Goal: Find specific page/section: Find specific page/section

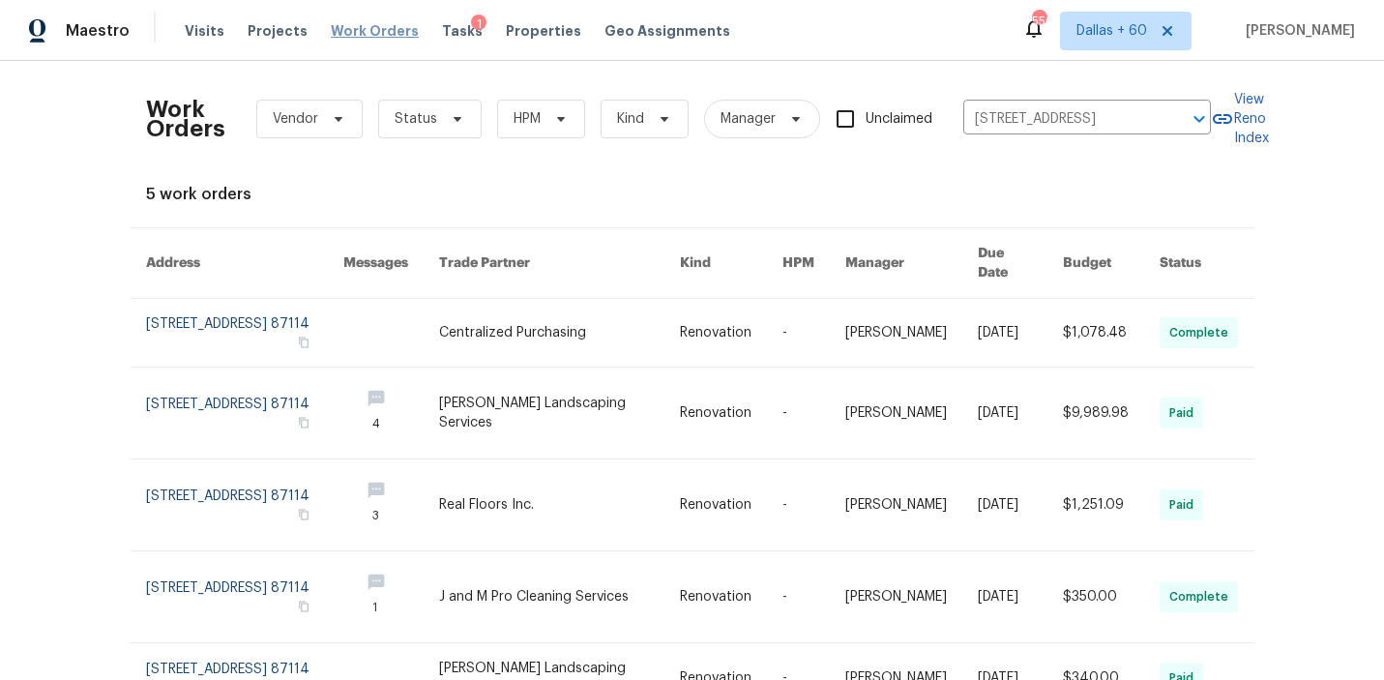
click at [367, 28] on span "Work Orders" at bounding box center [375, 30] width 88 height 19
click at [1175, 120] on icon "Clear" at bounding box center [1174, 119] width 12 height 12
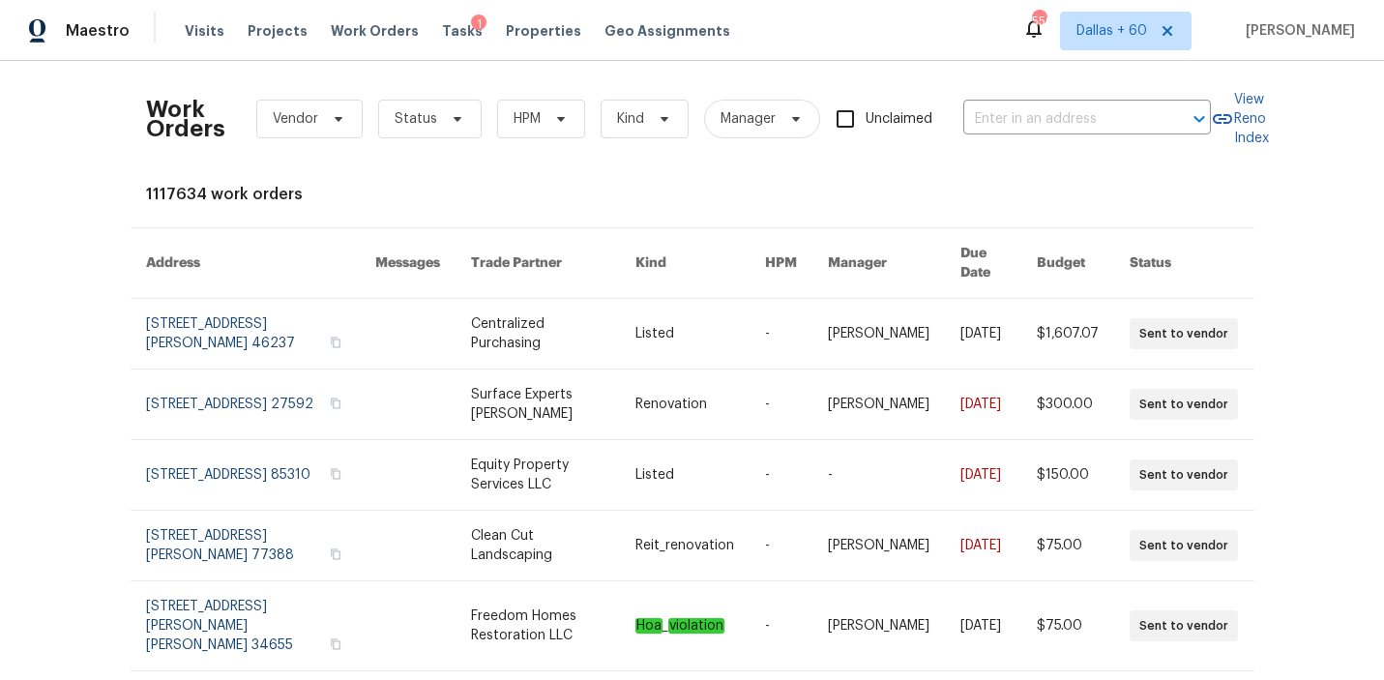
click at [1175, 120] on div at bounding box center [1186, 118] width 50 height 27
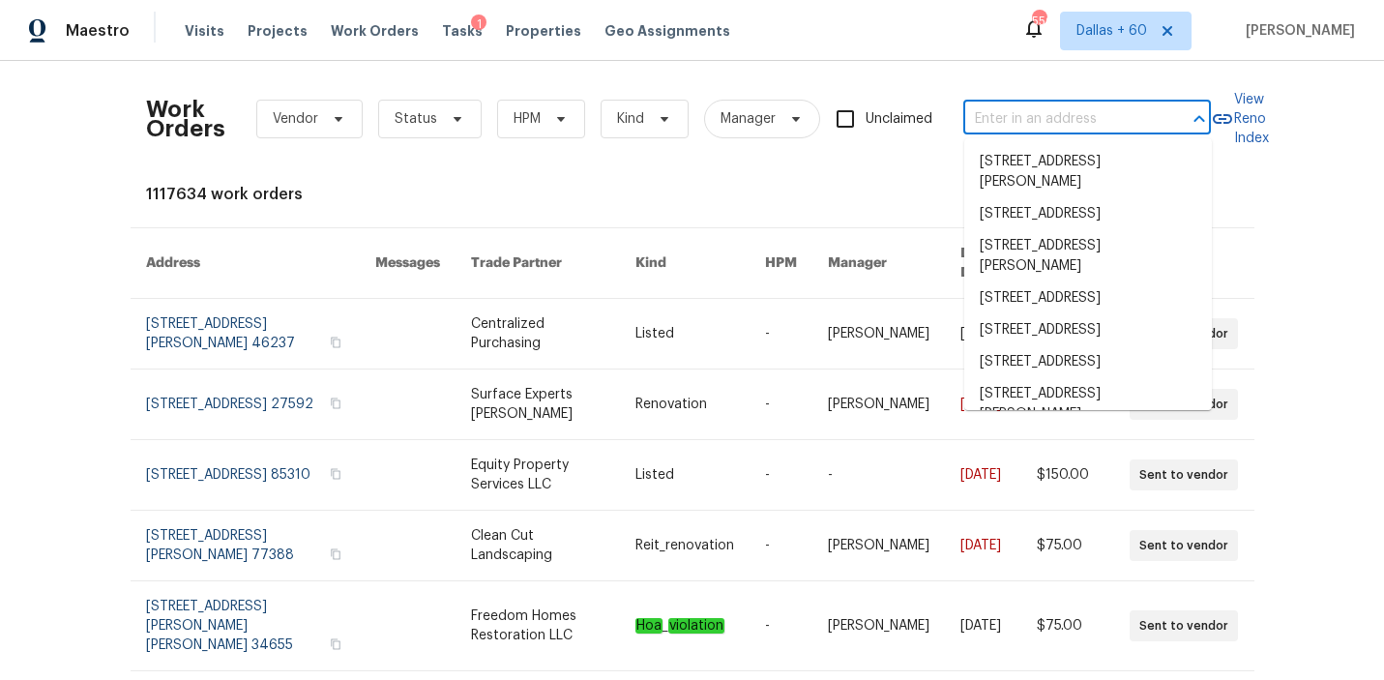
paste input "[STREET_ADDRESS]"
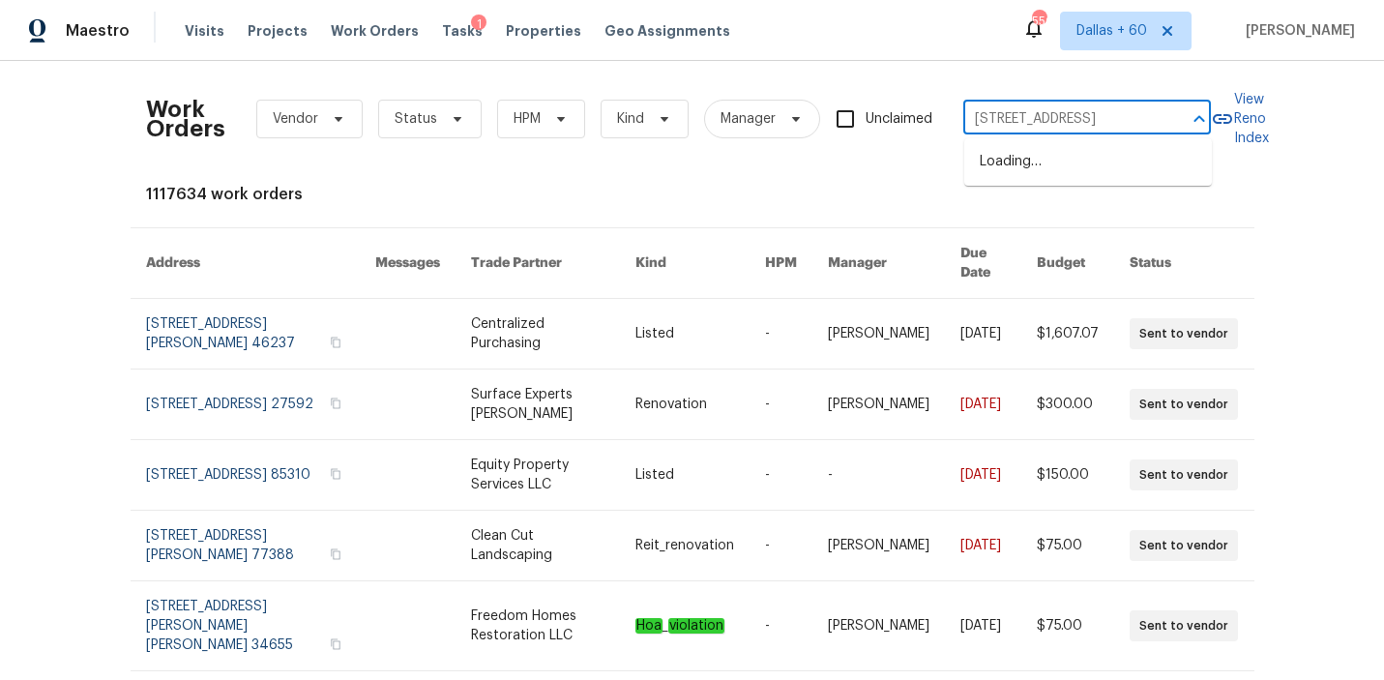
scroll to position [0, 132]
type input "[STREET_ADDRESS]"
click at [1082, 163] on li "[STREET_ADDRESS]" at bounding box center [1088, 162] width 248 height 32
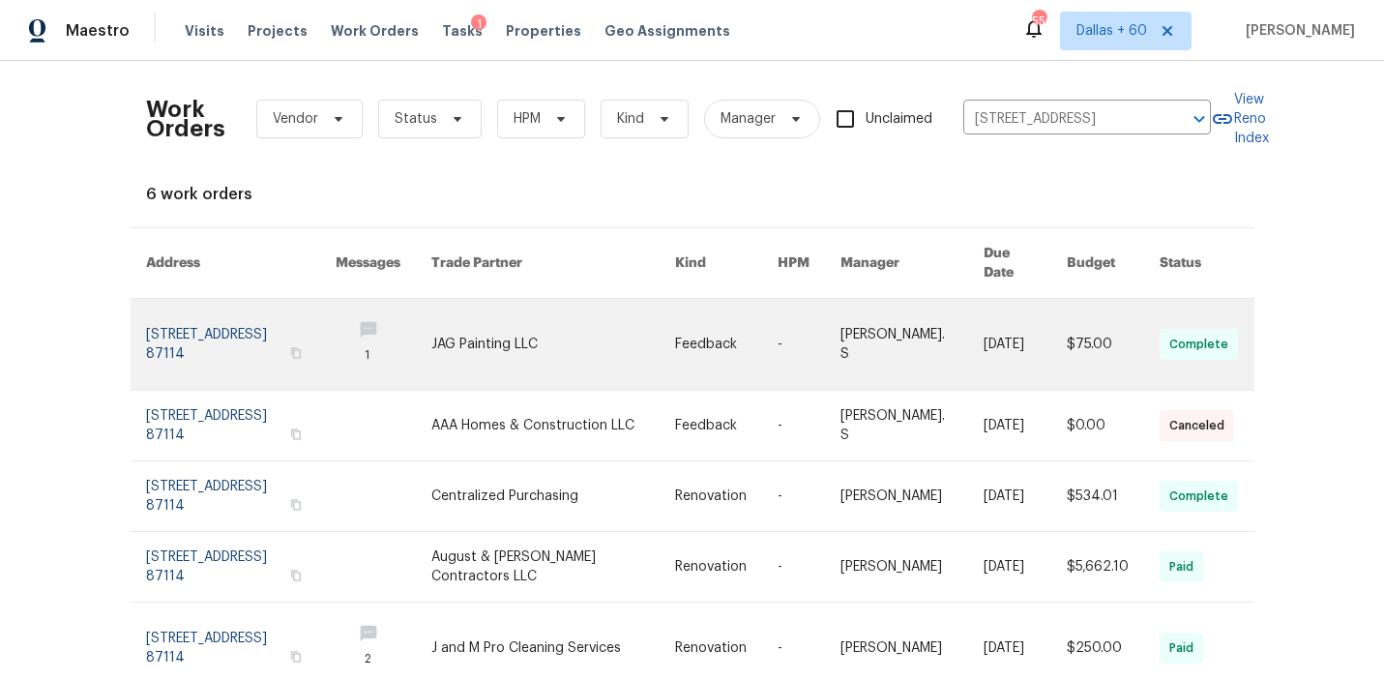
click at [633, 319] on link at bounding box center [553, 344] width 244 height 91
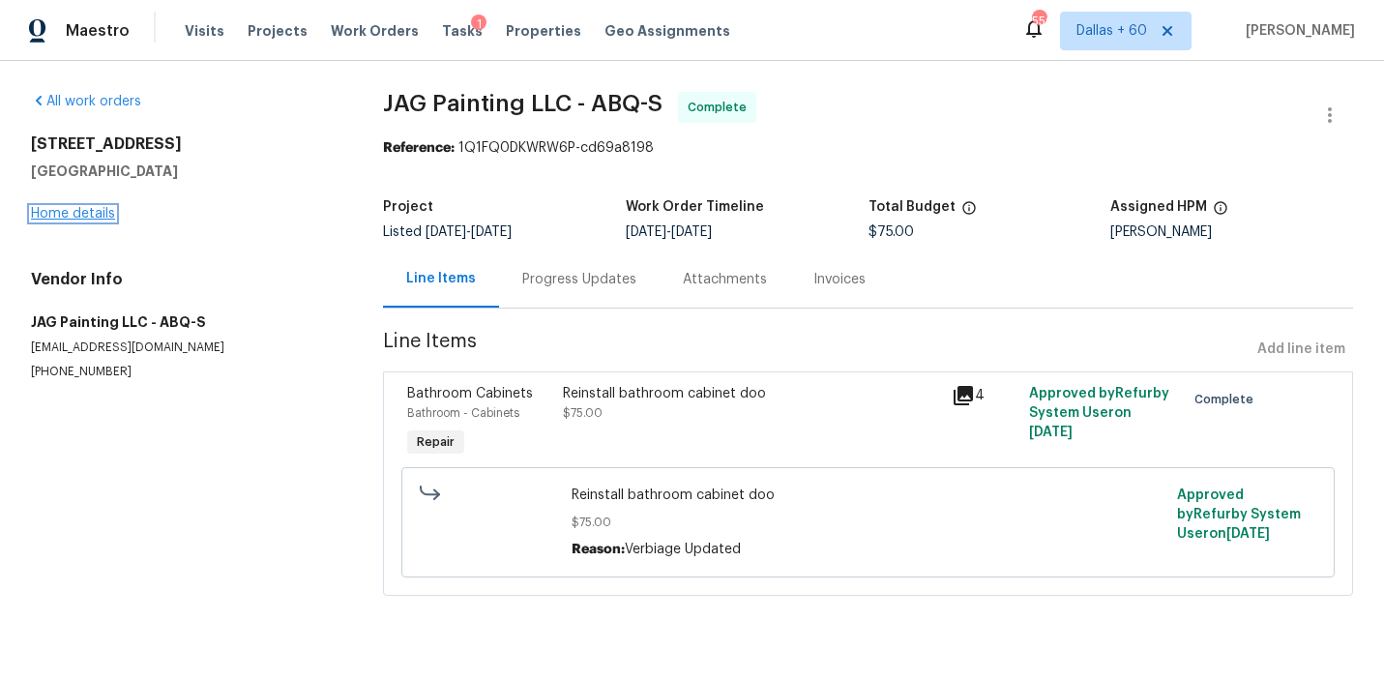
click at [83, 213] on link "Home details" at bounding box center [73, 214] width 84 height 14
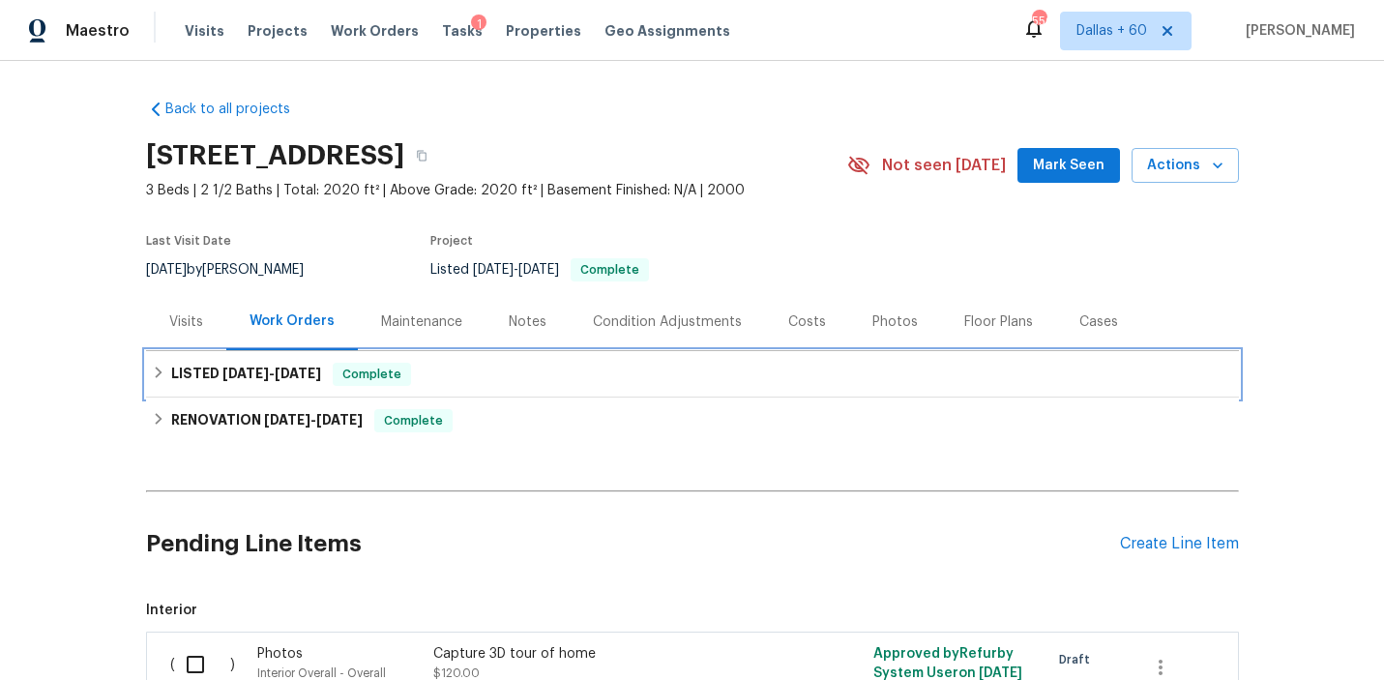
click at [525, 363] on div "LISTED [DATE] - [DATE] Complete" at bounding box center [692, 374] width 1081 height 23
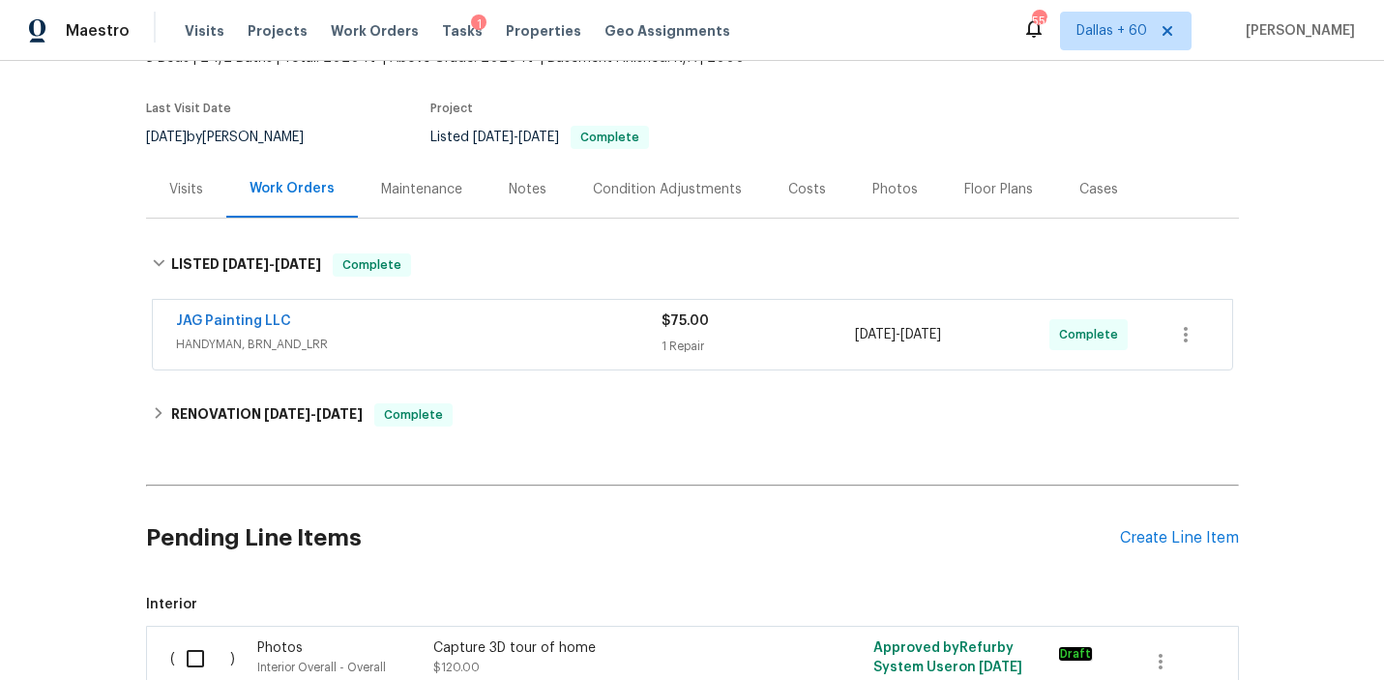
click at [528, 340] on span "HANDYMAN, BRN_AND_LRR" at bounding box center [419, 344] width 486 height 19
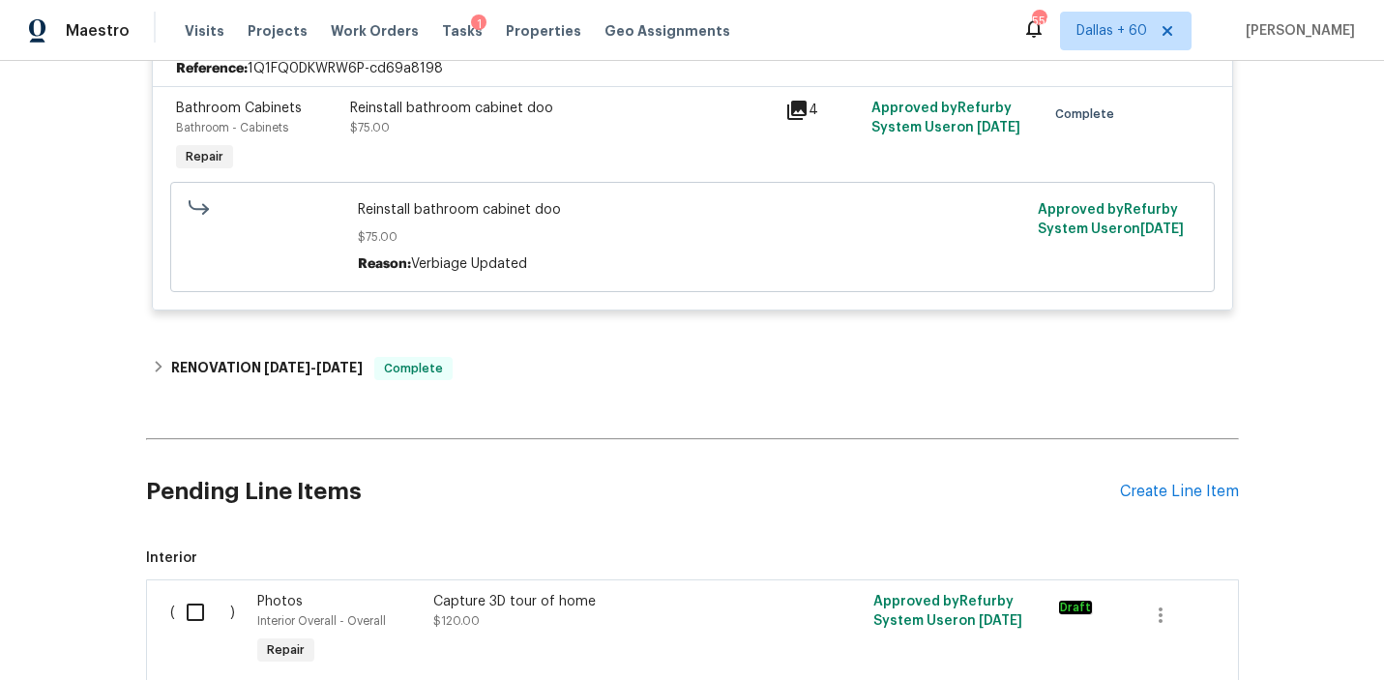
scroll to position [469, 0]
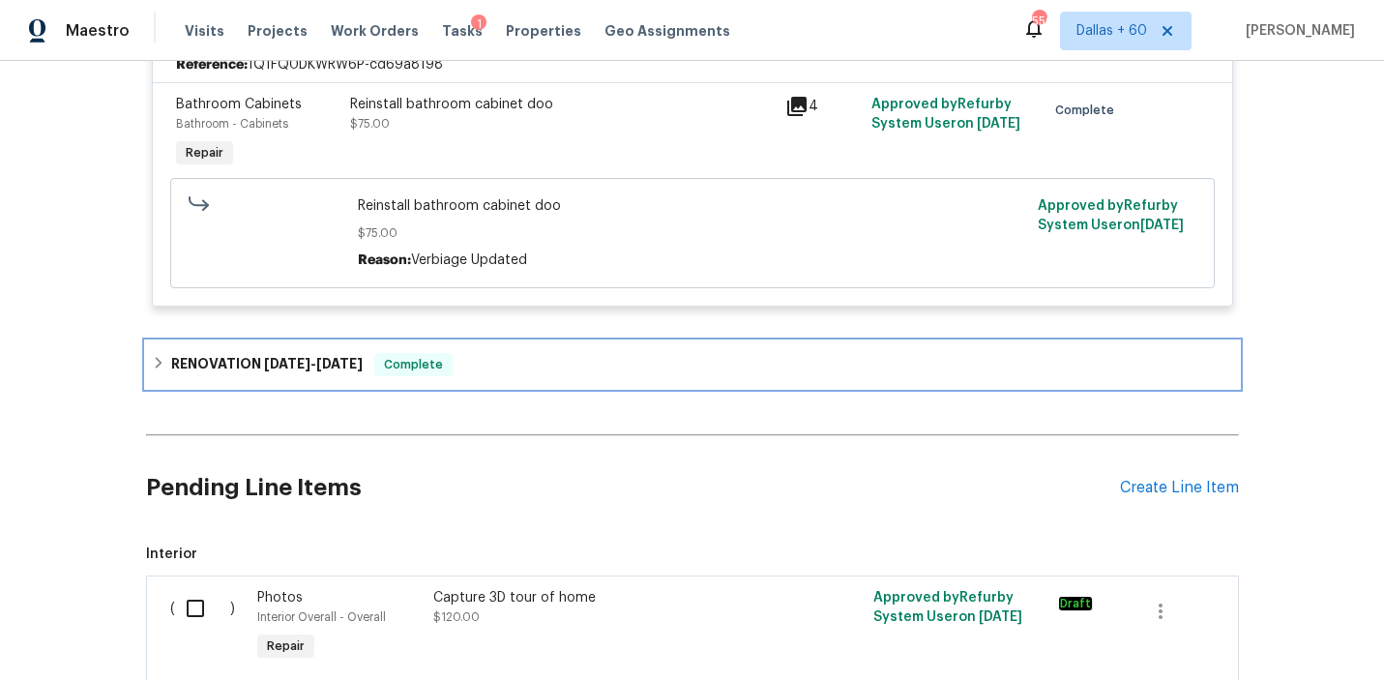
click at [542, 374] on div "RENOVATION [DATE] - [DATE] Complete" at bounding box center [692, 364] width 1081 height 23
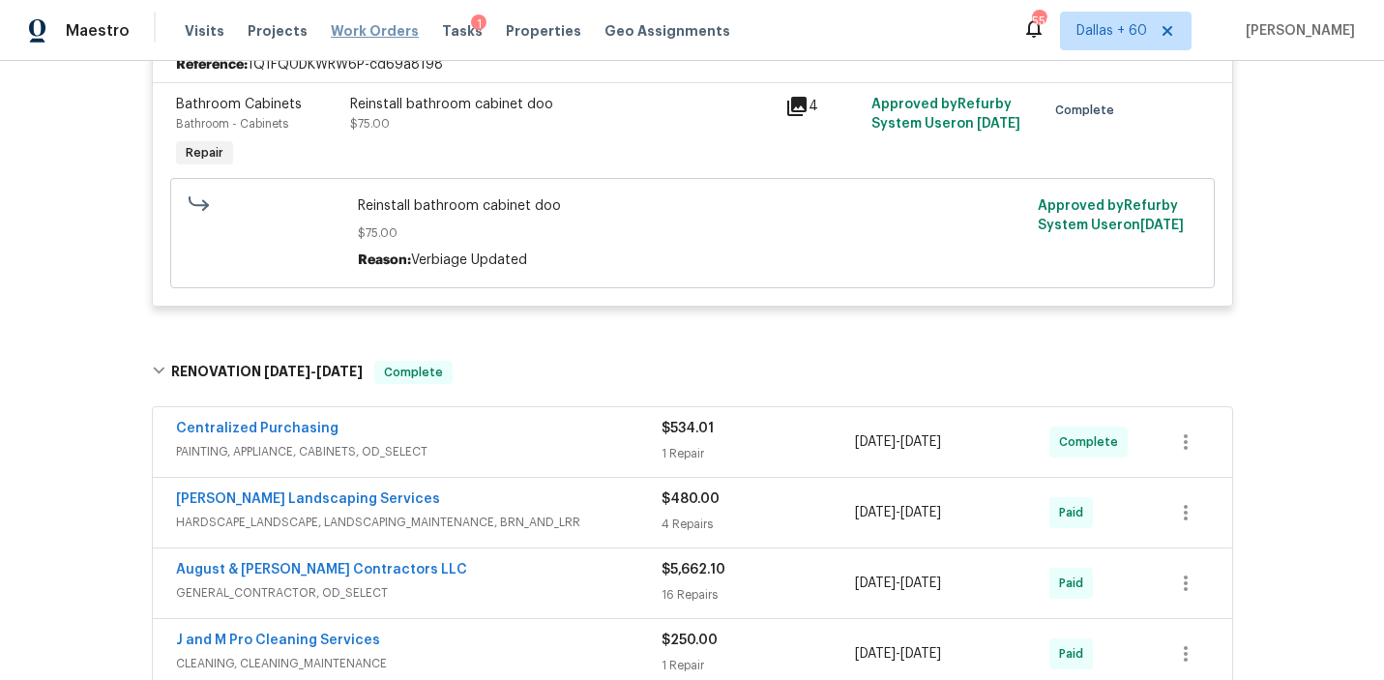
click at [371, 23] on span "Work Orders" at bounding box center [375, 30] width 88 height 19
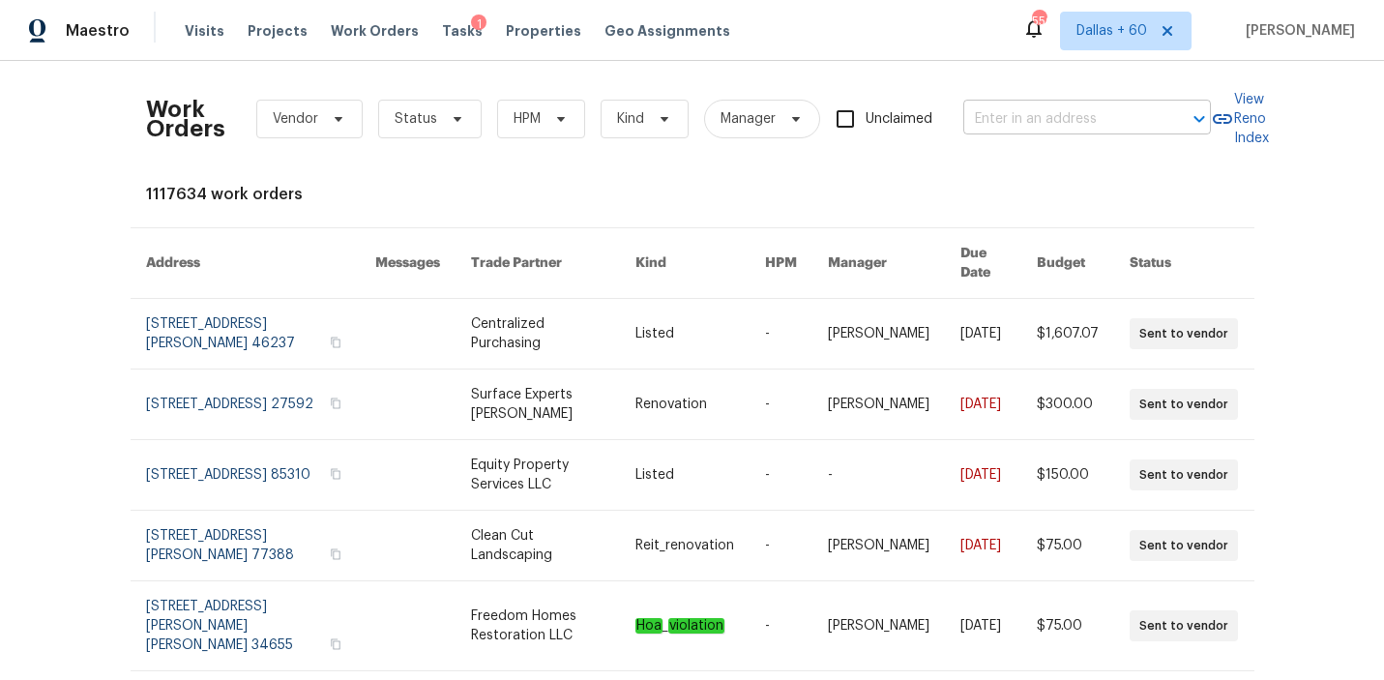
click at [1015, 116] on input "text" at bounding box center [1059, 119] width 193 height 30
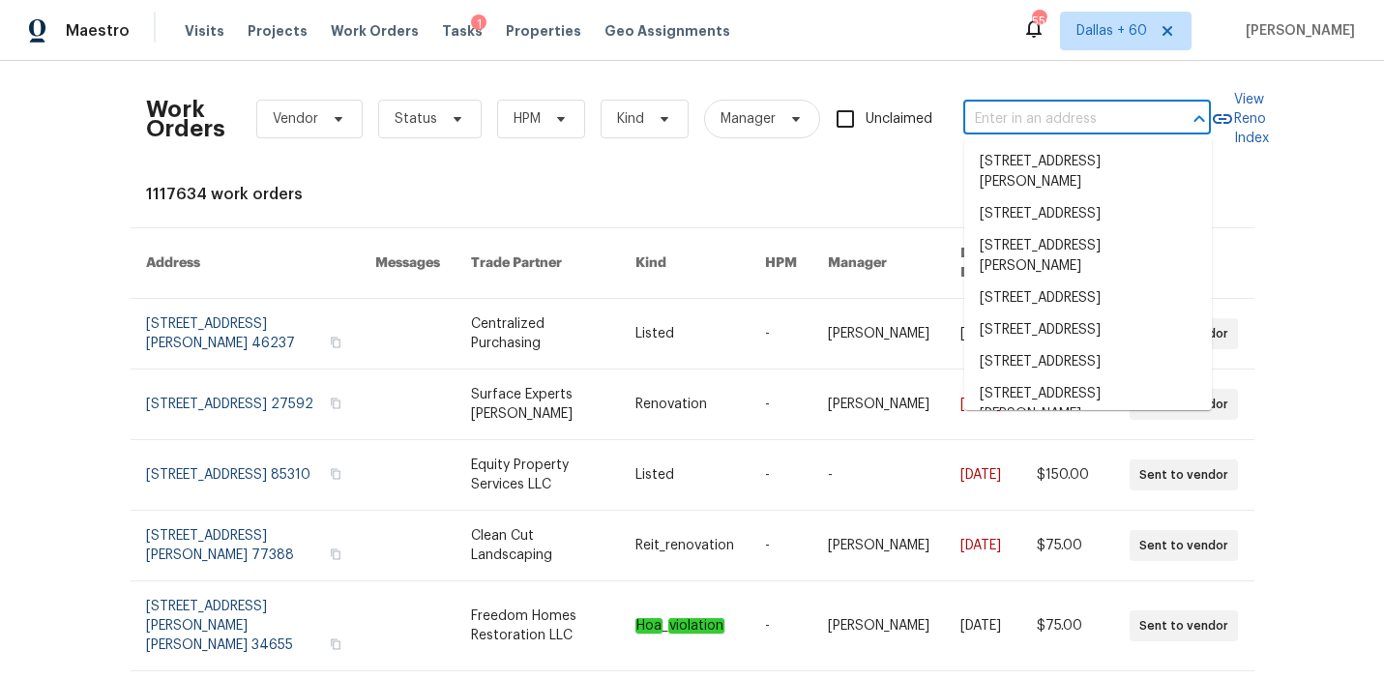
paste input "[STREET_ADDRESS]"
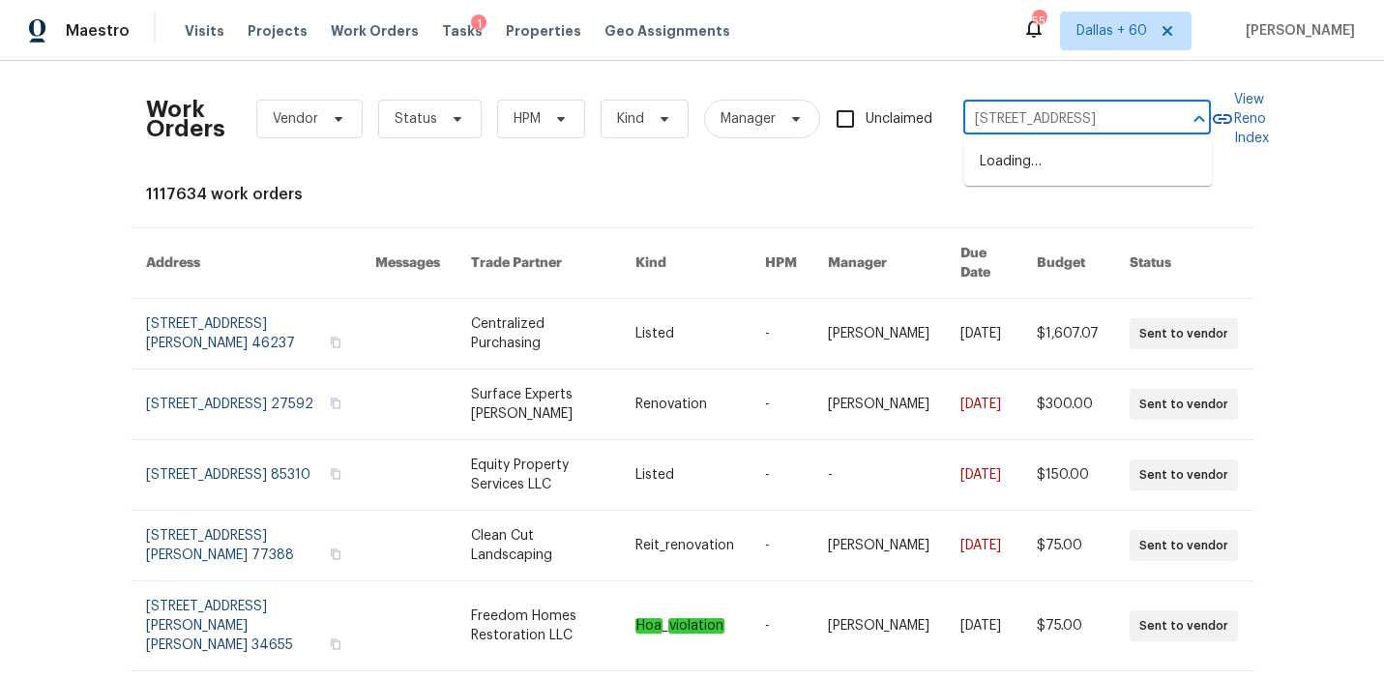
type input "[STREET_ADDRESS]"
click at [1017, 154] on li "[STREET_ADDRESS]" at bounding box center [1088, 162] width 248 height 32
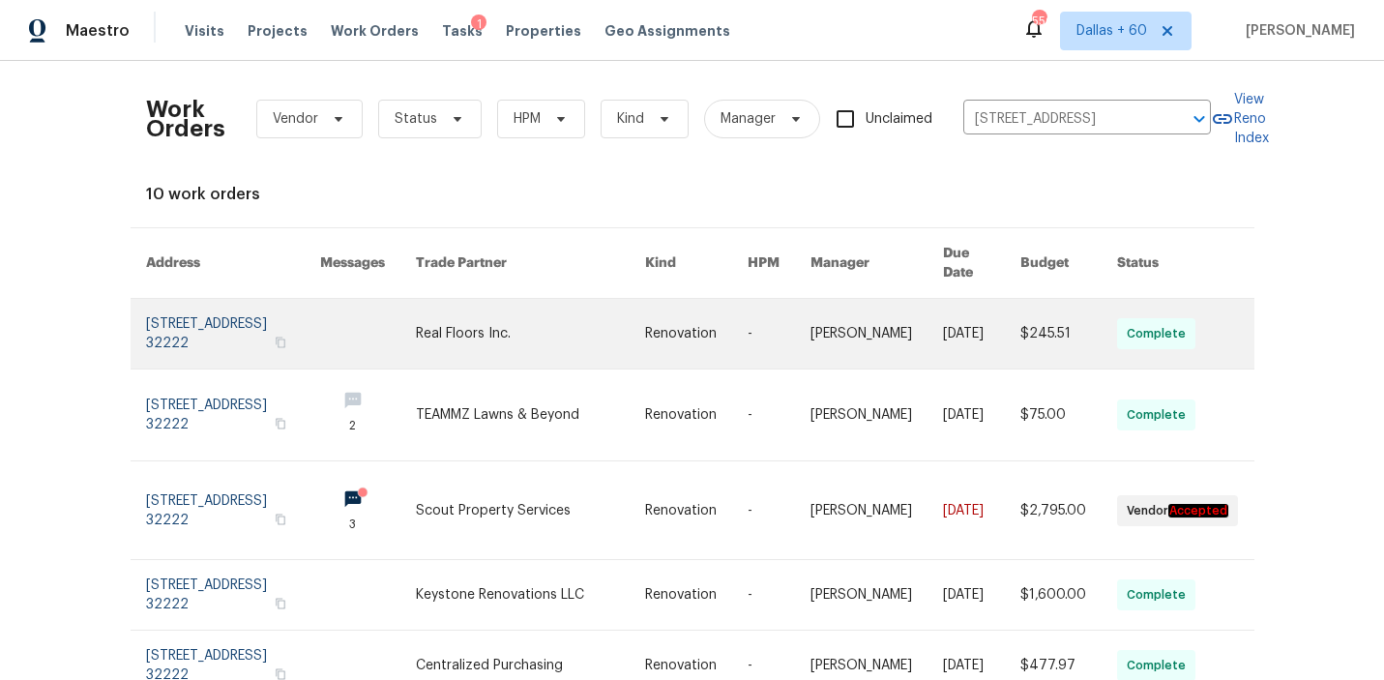
click at [569, 333] on link at bounding box center [530, 334] width 229 height 70
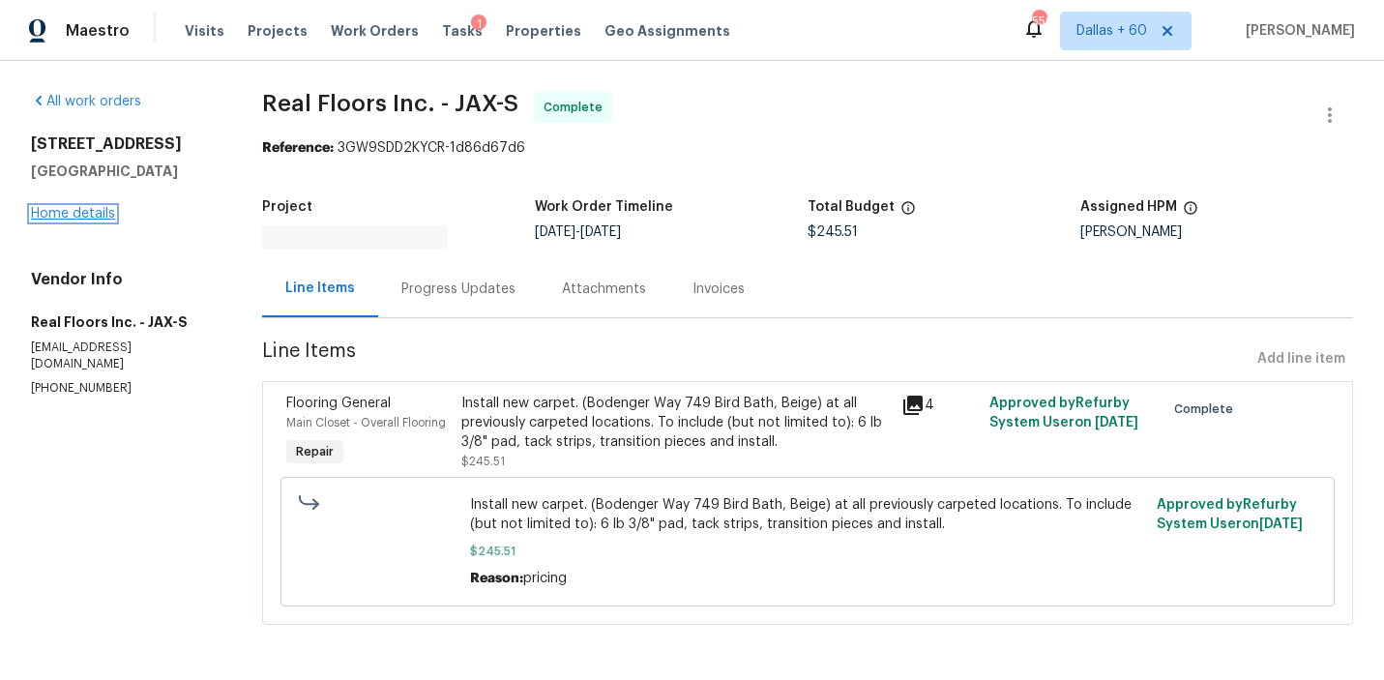
click at [91, 221] on link "Home details" at bounding box center [73, 214] width 84 height 14
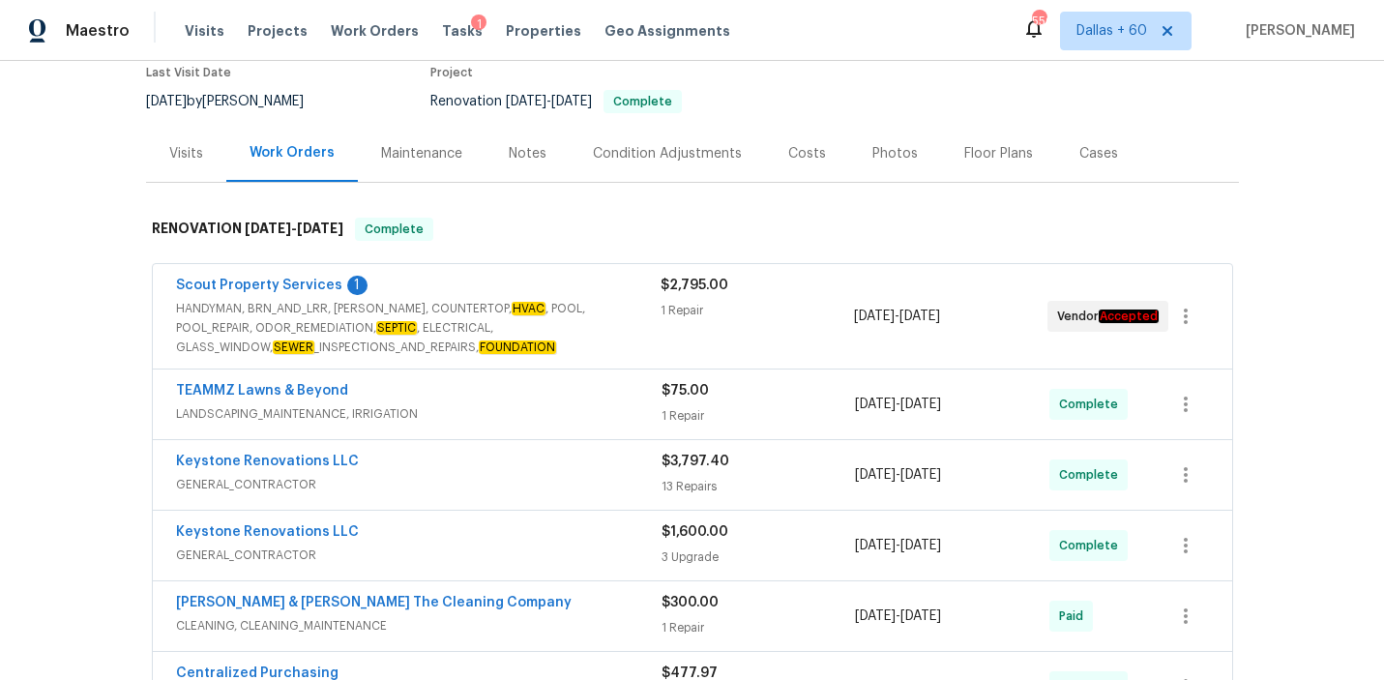
click at [618, 325] on span "HANDYMAN, BRN_AND_LRR, [PERSON_NAME], COUNTERTOP, HVAC , POOL, POOL_REPAIR, ODO…" at bounding box center [418, 328] width 485 height 58
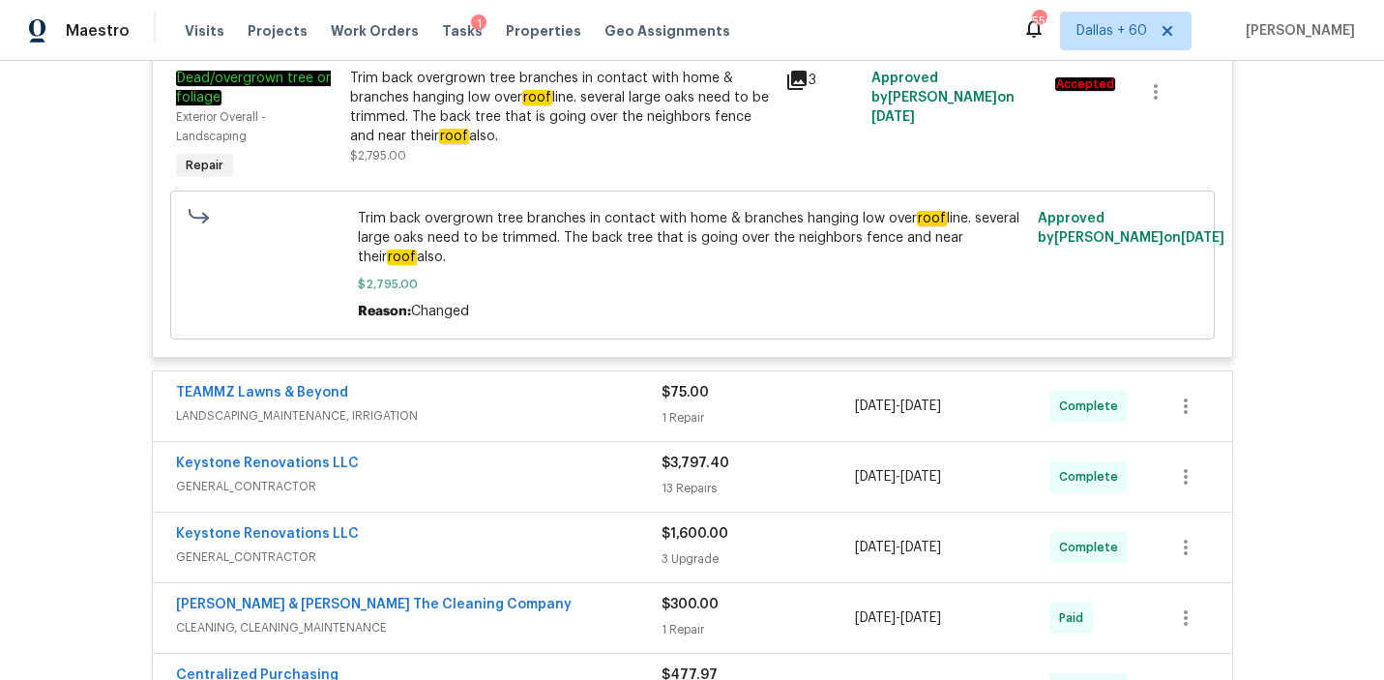
scroll to position [545, 0]
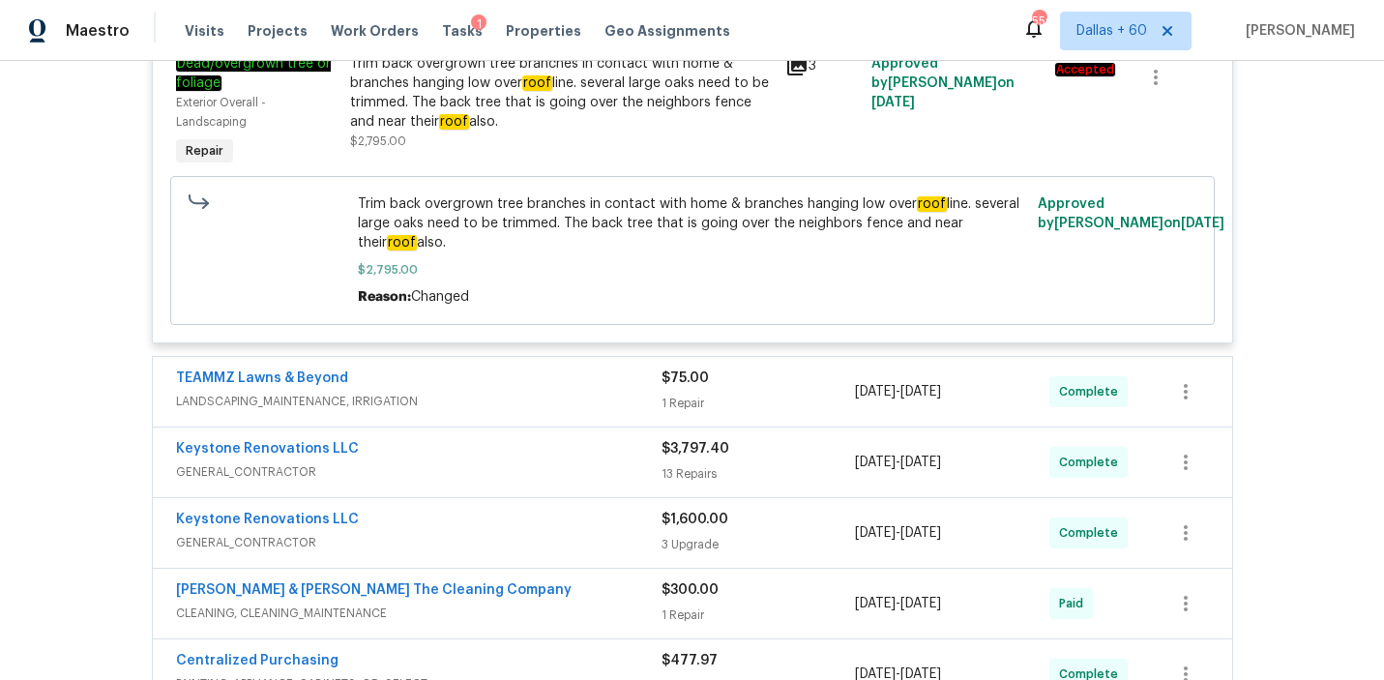
click at [547, 395] on span "LANDSCAPING_MAINTENANCE, IRRIGATION" at bounding box center [419, 401] width 486 height 19
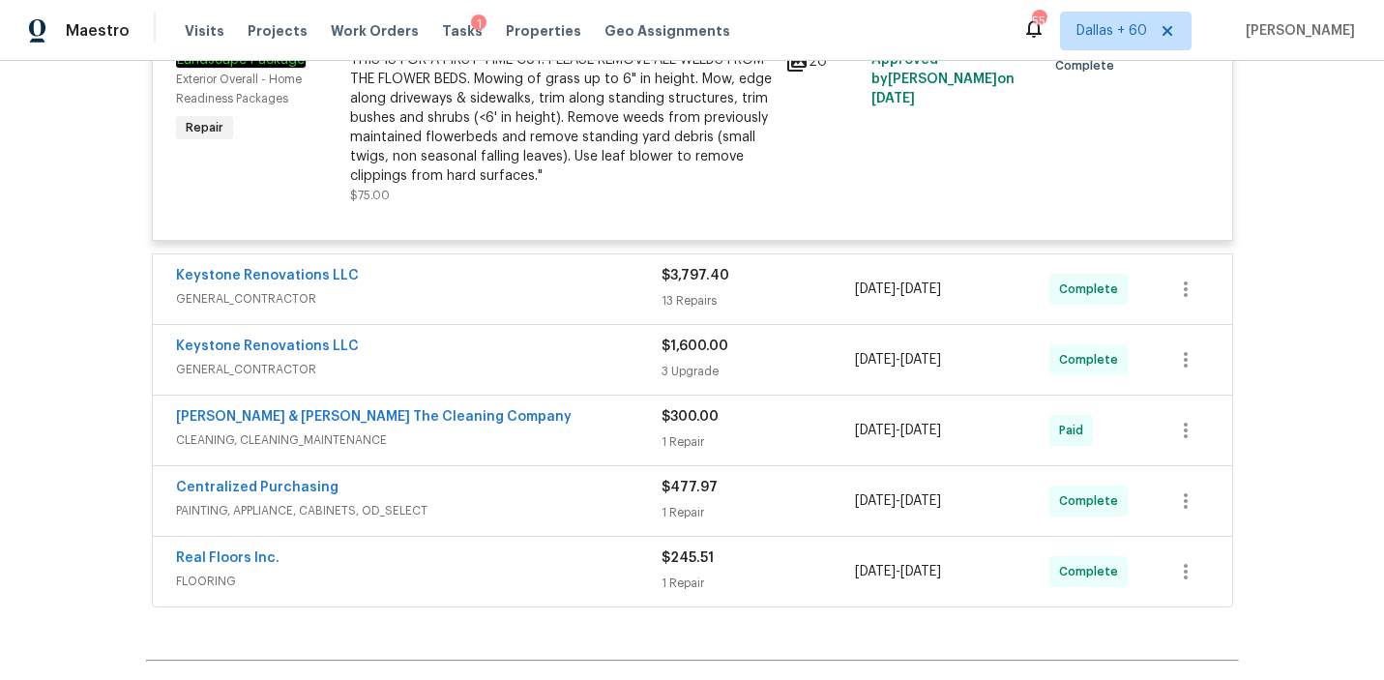
scroll to position [971, 0]
click at [535, 307] on span "GENERAL_CONTRACTOR" at bounding box center [419, 296] width 486 height 19
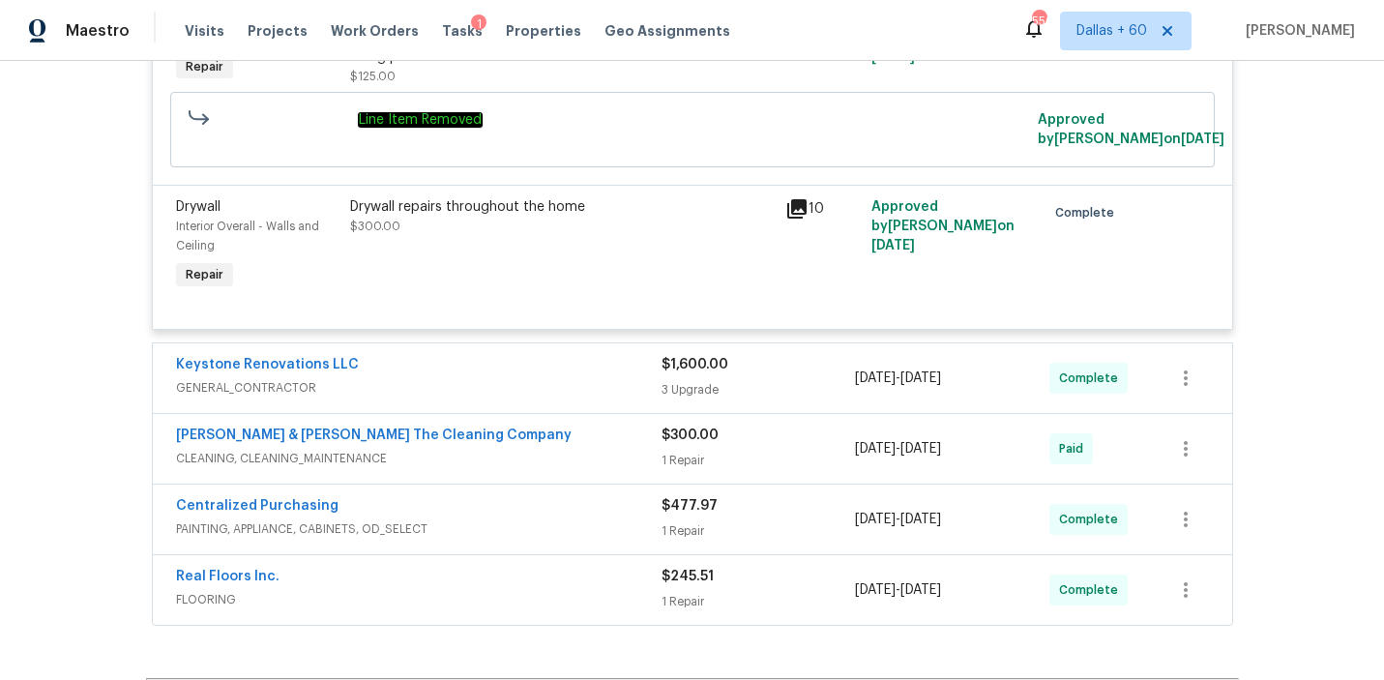
scroll to position [3479, 0]
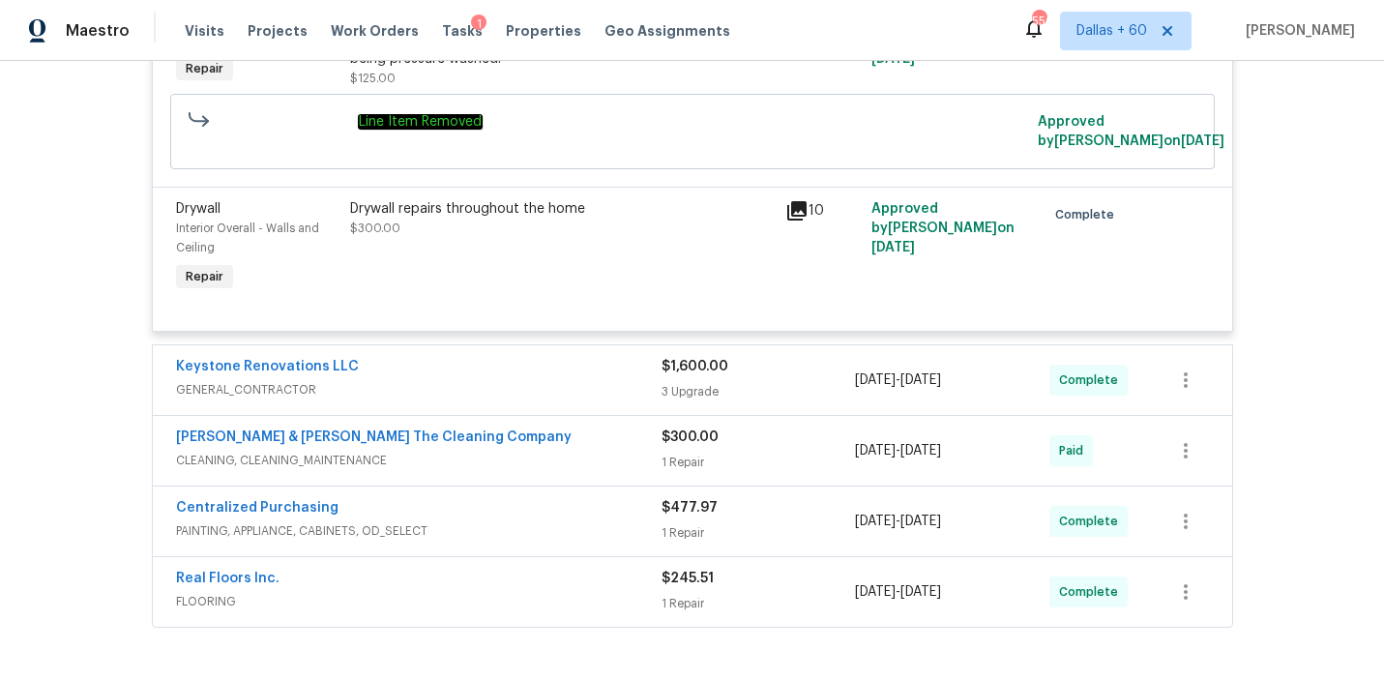
click at [561, 573] on div "Real Floors Inc." at bounding box center [419, 580] width 486 height 23
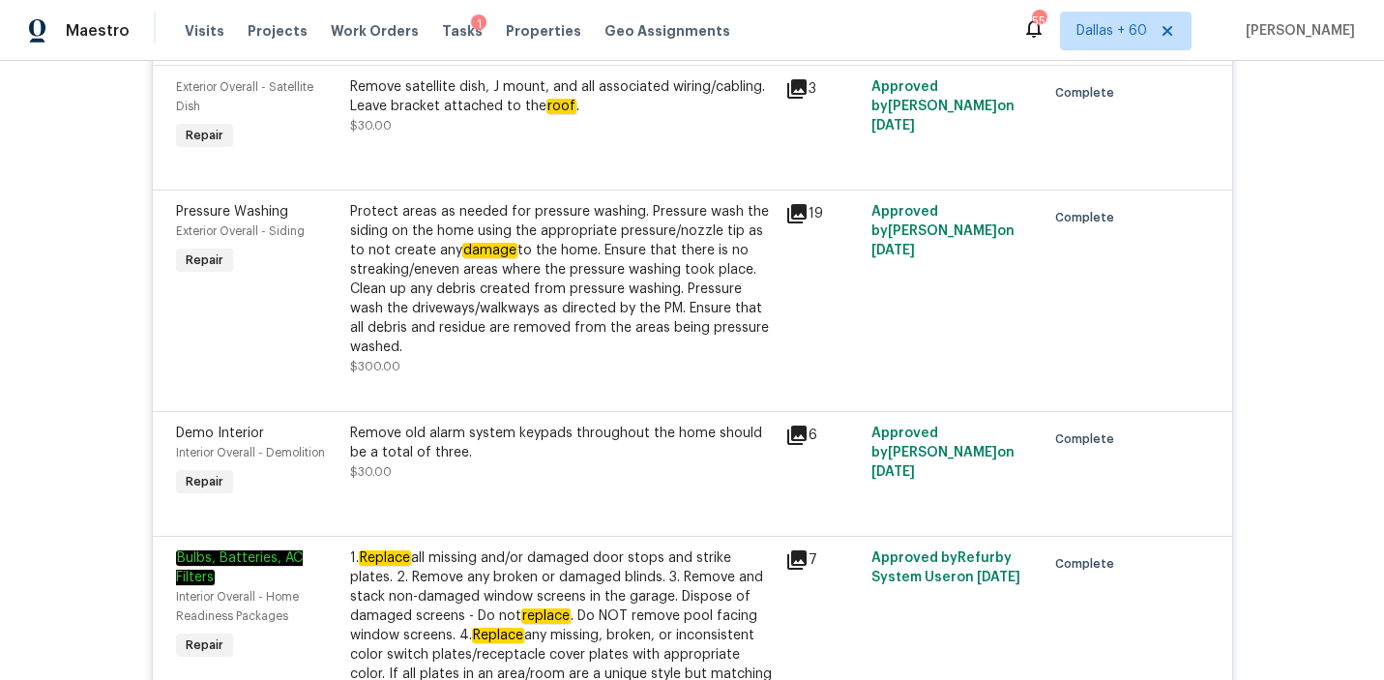
scroll to position [1164, 0]
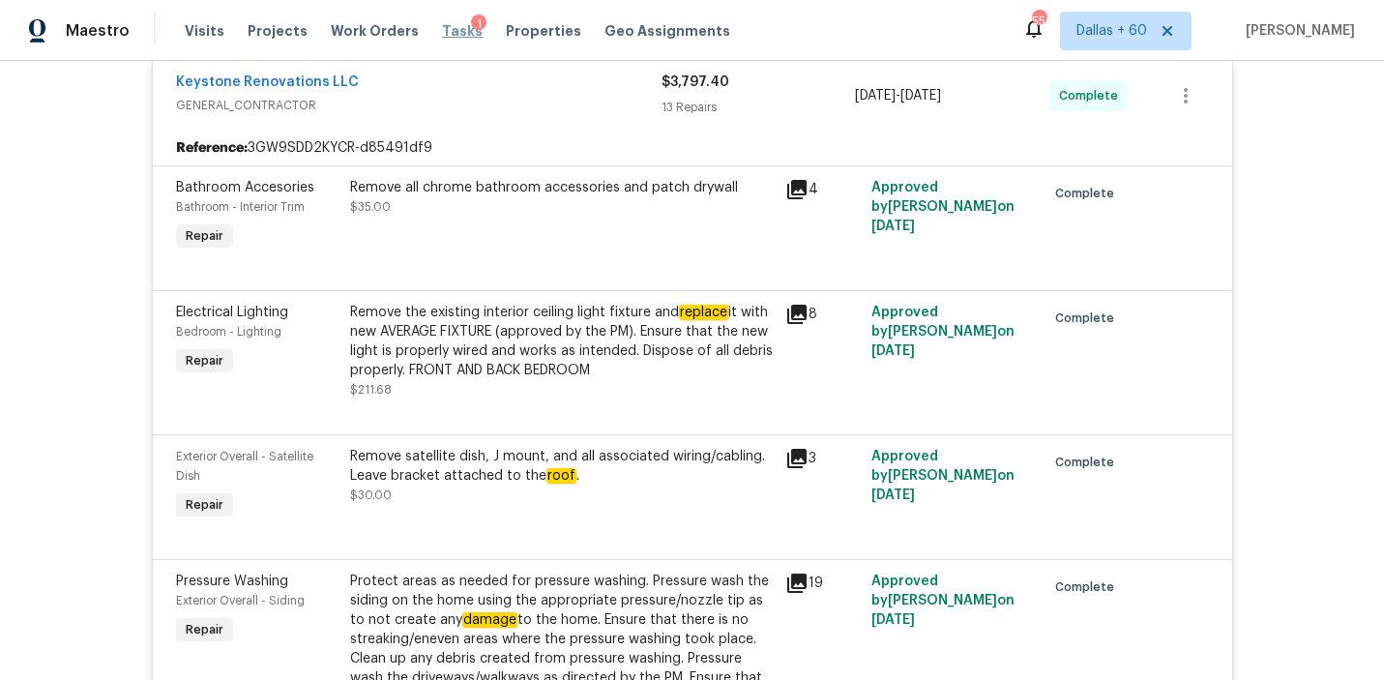
click at [442, 35] on span "Tasks" at bounding box center [462, 31] width 41 height 14
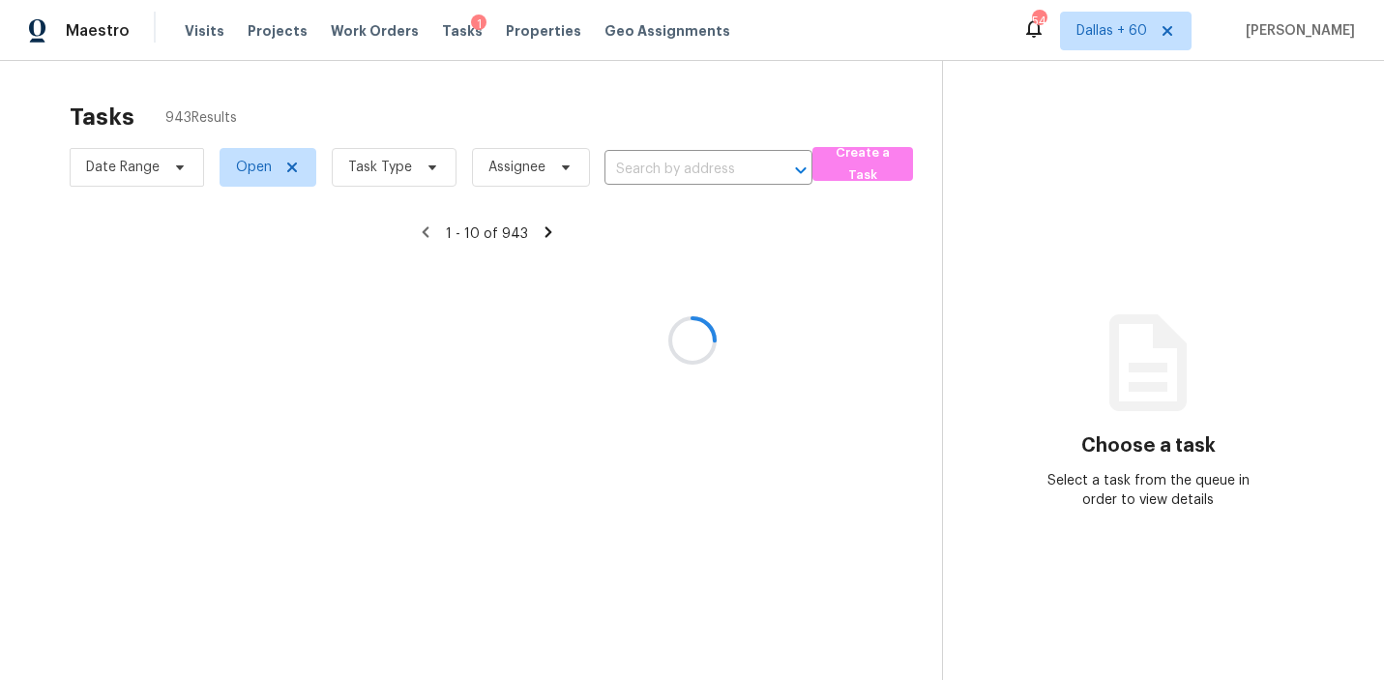
click at [450, 25] on div at bounding box center [692, 340] width 1384 height 680
click at [471, 24] on div "1" at bounding box center [478, 24] width 15 height 19
